Goal: Task Accomplishment & Management: Use online tool/utility

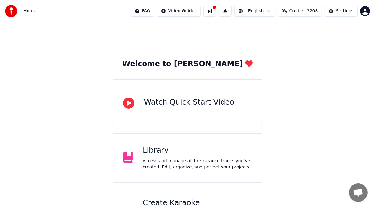
click at [194, 160] on div "Access and manage all the karaoke tracks you’ve created. Edit, organize, and pe…" at bounding box center [196, 164] width 109 height 12
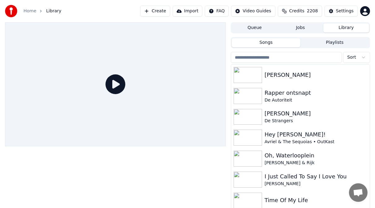
click at [248, 58] on input "search" at bounding box center [286, 57] width 111 height 11
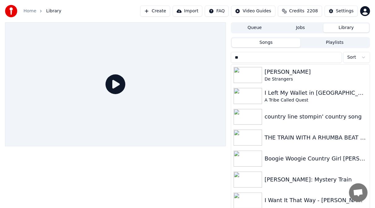
type input "*"
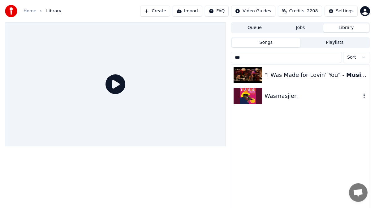
type input "***"
click at [251, 95] on img at bounding box center [247, 96] width 28 height 16
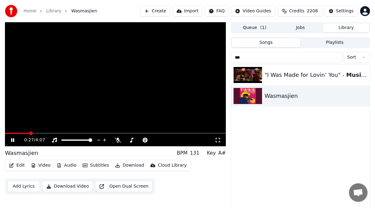
click at [14, 139] on icon at bounding box center [12, 140] width 3 height 4
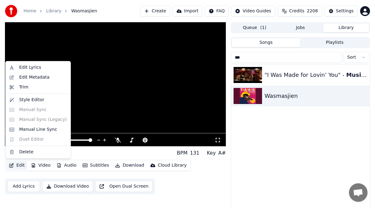
click at [21, 165] on button "Edit" at bounding box center [16, 165] width 21 height 9
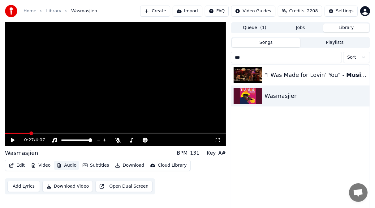
click at [69, 167] on button "Audio" at bounding box center [66, 165] width 25 height 9
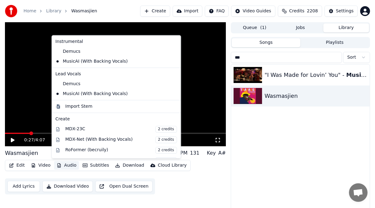
click at [69, 167] on button "Audio" at bounding box center [66, 165] width 25 height 9
click at [123, 95] on div "MusicAI (With Backing Vocals)" at bounding box center [111, 94] width 117 height 10
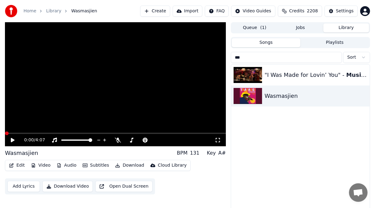
click at [68, 165] on button "Audio" at bounding box center [66, 165] width 25 height 9
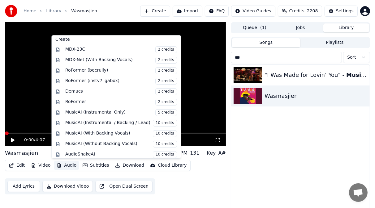
scroll to position [82, 0]
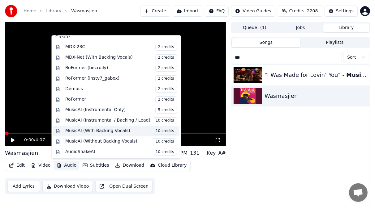
click at [153, 131] on span "10 credits" at bounding box center [165, 131] width 24 height 7
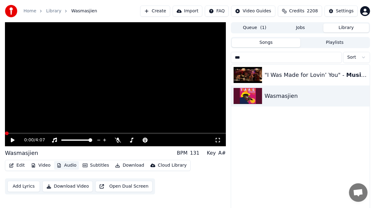
click at [152, 131] on video at bounding box center [115, 84] width 221 height 124
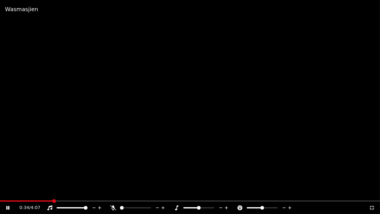
click at [372, 206] on icon at bounding box center [372, 208] width 4 height 4
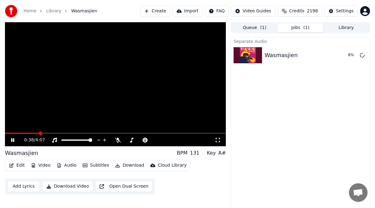
click at [12, 140] on icon at bounding box center [12, 140] width 3 height 4
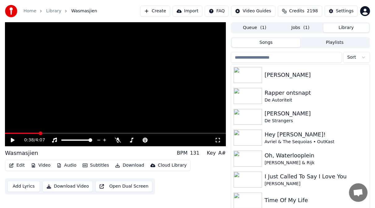
click at [347, 28] on button "Library" at bounding box center [346, 27] width 46 height 9
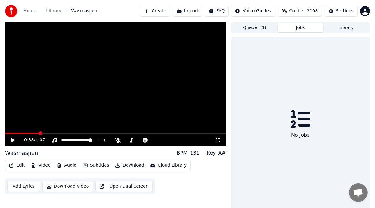
click at [304, 28] on button "Jobs" at bounding box center [300, 27] width 46 height 9
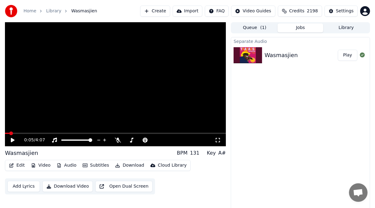
click at [9, 134] on span at bounding box center [7, 133] width 4 height 1
click at [13, 142] on icon at bounding box center [17, 140] width 14 height 5
click at [117, 141] on icon at bounding box center [118, 140] width 6 height 5
click at [66, 166] on button "Audio" at bounding box center [66, 165] width 25 height 9
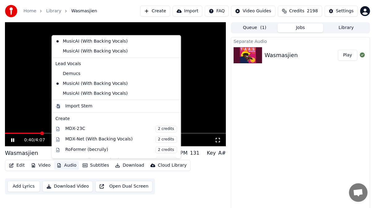
scroll to position [23, 0]
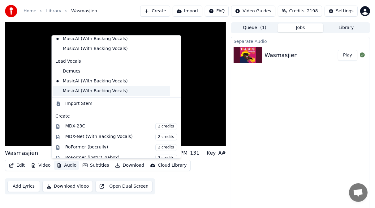
click at [97, 89] on div "MusicAI (With Backing Vocals)" at bounding box center [111, 91] width 117 height 10
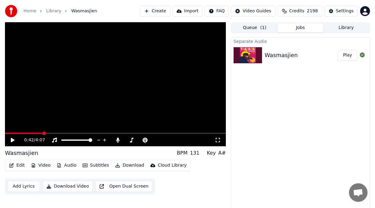
click at [12, 134] on div "0:42 / 4:07" at bounding box center [115, 140] width 221 height 12
click at [11, 134] on span at bounding box center [24, 133] width 38 height 1
click at [13, 141] on icon at bounding box center [13, 140] width 4 height 4
click at [13, 141] on icon at bounding box center [17, 140] width 14 height 5
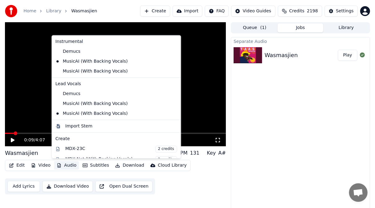
click at [69, 165] on button "Audio" at bounding box center [66, 165] width 25 height 9
click at [59, 50] on div "Demucs" at bounding box center [111, 52] width 117 height 10
click at [67, 165] on button "Audio" at bounding box center [66, 165] width 25 height 9
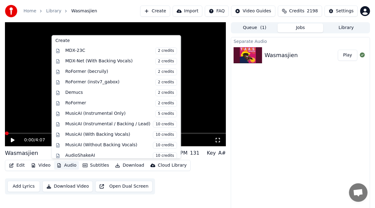
scroll to position [102, 0]
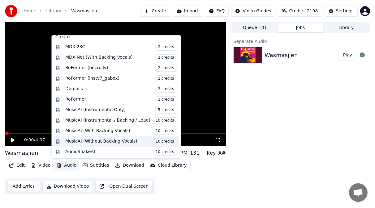
click at [153, 141] on span "10 credits" at bounding box center [165, 141] width 24 height 7
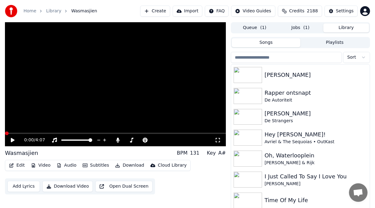
click at [344, 30] on button "Library" at bounding box center [346, 27] width 46 height 9
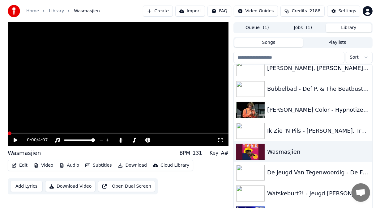
scroll to position [3490, 0]
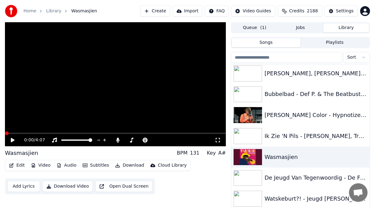
click at [11, 141] on icon at bounding box center [13, 140] width 4 height 4
click at [11, 139] on icon at bounding box center [12, 140] width 3 height 4
drag, startPoint x: 34, startPoint y: 154, endPoint x: 18, endPoint y: 154, distance: 16.4
click at [18, 154] on div "Wasmasjien BPM 131 Key A#" at bounding box center [115, 153] width 221 height 9
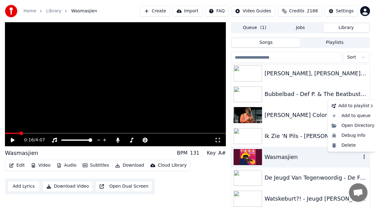
click at [361, 156] on icon "button" at bounding box center [364, 157] width 6 height 5
click at [349, 126] on div "Open Directory" at bounding box center [353, 126] width 48 height 10
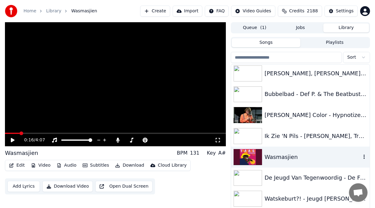
click at [208, 191] on div "Edit Video Audio Subtitles Download Cloud Library Add Lyrics Download Video Ope…" at bounding box center [115, 177] width 221 height 35
click at [156, 13] on button "Create" at bounding box center [155, 11] width 30 height 11
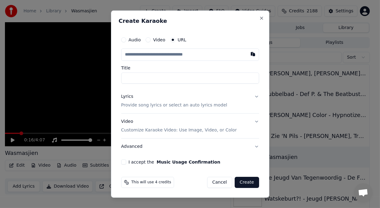
click at [149, 41] on button "Video" at bounding box center [148, 39] width 5 height 5
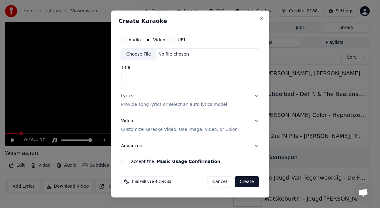
click at [172, 42] on button "URL" at bounding box center [172, 39] width 5 height 5
